Goal: Task Accomplishment & Management: Manage account settings

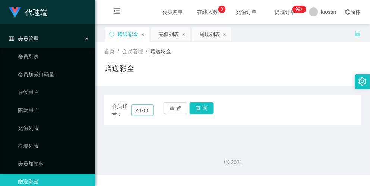
scroll to position [0, 9]
type input "zhxeng95"
click at [200, 108] on button "查 询" at bounding box center [202, 108] width 24 height 12
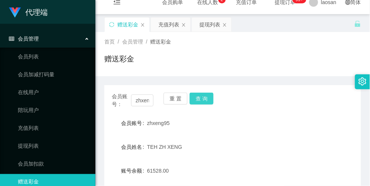
scroll to position [0, 0]
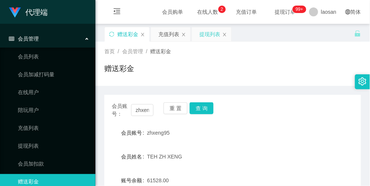
click at [202, 32] on div "提现列表" at bounding box center [209, 34] width 21 height 14
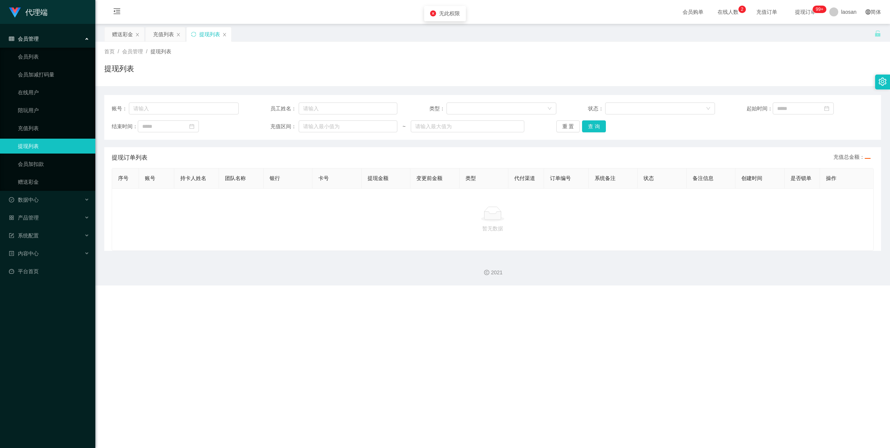
click at [214, 100] on div "账号： 员工姓名： 类型： 状态： 起始时间： 结束时间： 充值区间： ~ 重 置 查 询" at bounding box center [492, 117] width 777 height 45
drag, startPoint x: 196, startPoint y: 103, endPoint x: 196, endPoint y: 107, distance: 4.1
click at [196, 105] on input "text" at bounding box center [184, 108] width 110 height 12
paste input "zhxeng95"
type input "zhxeng95"
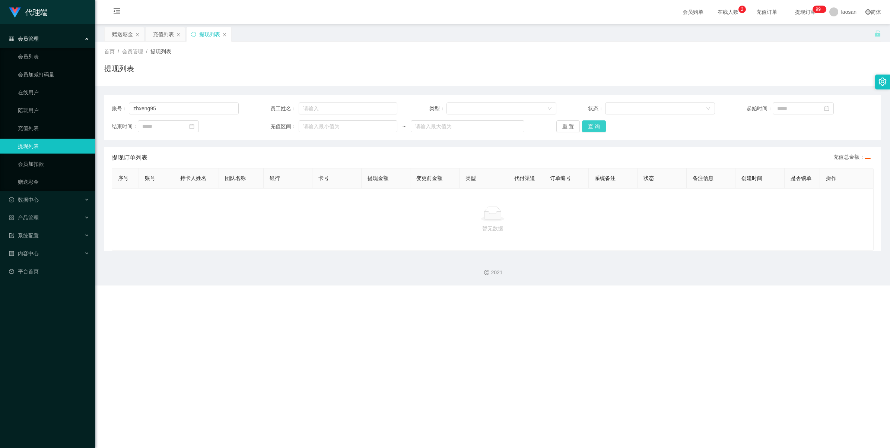
click at [369, 129] on button "查 询" at bounding box center [594, 126] width 24 height 12
click at [165, 110] on input "zhxeng95" at bounding box center [184, 108] width 110 height 12
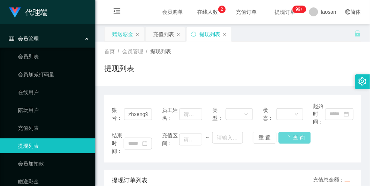
click at [127, 37] on div "赠送彩金" at bounding box center [122, 34] width 21 height 14
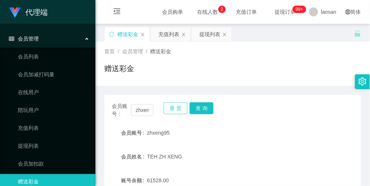
click at [176, 111] on button "重 置" at bounding box center [175, 108] width 24 height 12
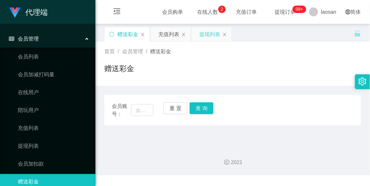
click at [211, 34] on div "提现列表" at bounding box center [209, 34] width 21 height 14
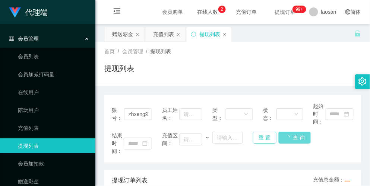
click at [260, 140] on button "重 置" at bounding box center [265, 138] width 24 height 12
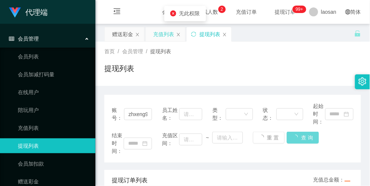
click at [162, 40] on div "充值列表" at bounding box center [163, 34] width 21 height 14
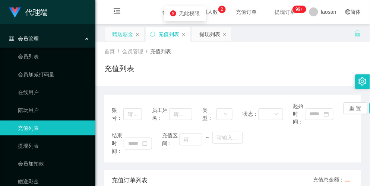
click at [124, 34] on div "赠送彩金" at bounding box center [122, 34] width 21 height 14
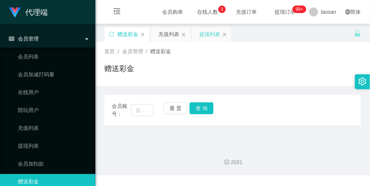
click at [213, 34] on div "提现列表" at bounding box center [209, 34] width 21 height 14
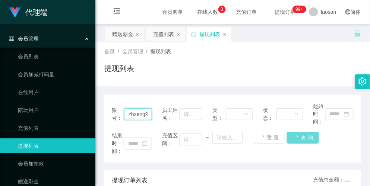
click at [140, 117] on input "zhxeng95" at bounding box center [138, 114] width 28 height 12
click at [304, 140] on div "结束时间： 充值区间： ~ 重 置 查 询" at bounding box center [233, 143] width 242 height 23
click at [306, 138] on div "结束时间： 充值区间： ~ 重 置 查 询" at bounding box center [233, 143] width 242 height 23
click at [118, 32] on div "赠送彩金" at bounding box center [122, 34] width 21 height 14
